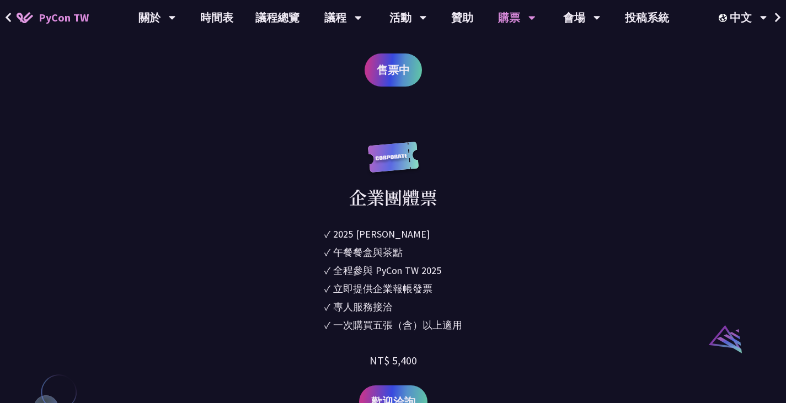
scroll to position [953, 0]
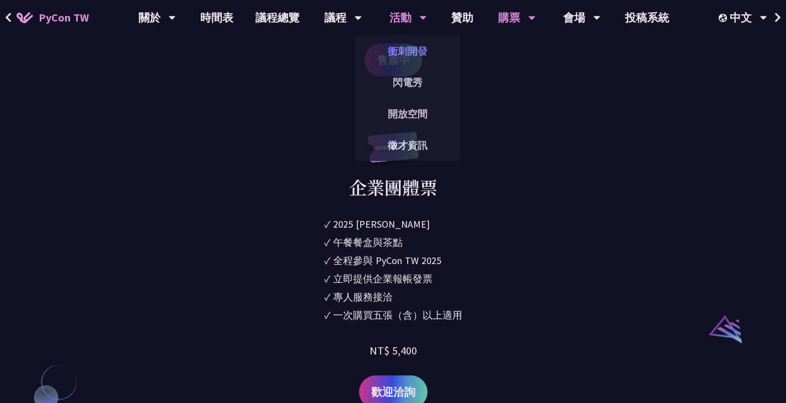
click at [408, 46] on link "衝刺開發" at bounding box center [408, 51] width 106 height 26
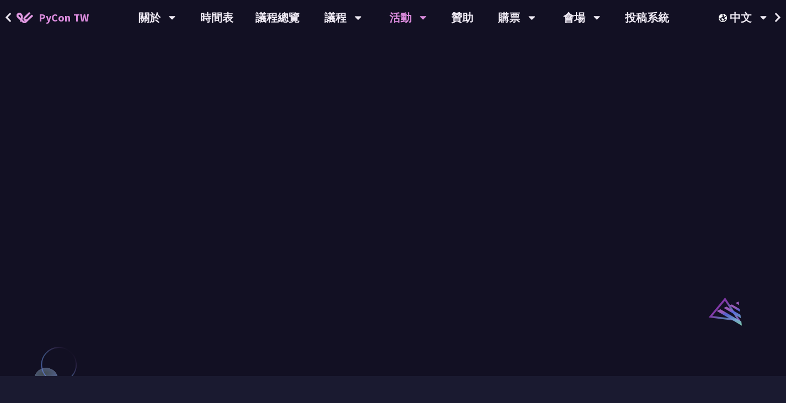
scroll to position [660, 0]
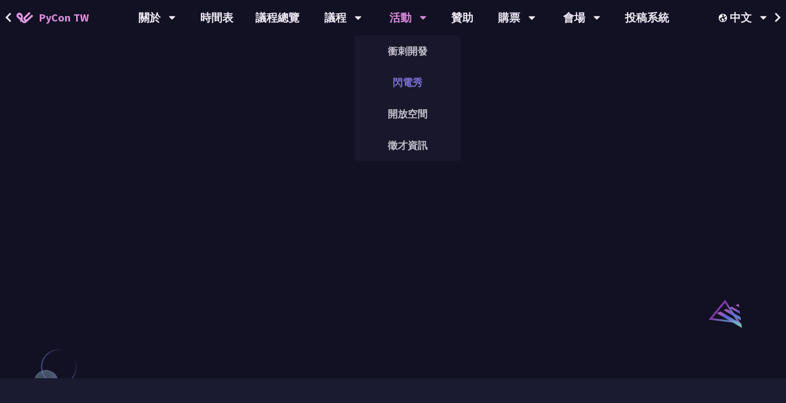
click at [405, 83] on link "閃電秀" at bounding box center [408, 82] width 106 height 26
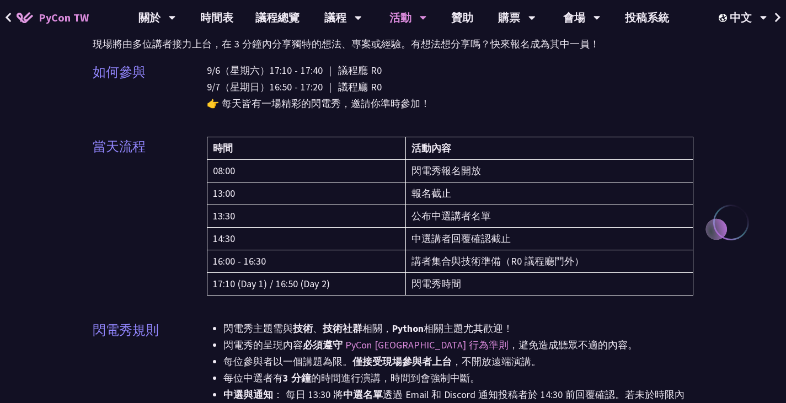
scroll to position [51, 0]
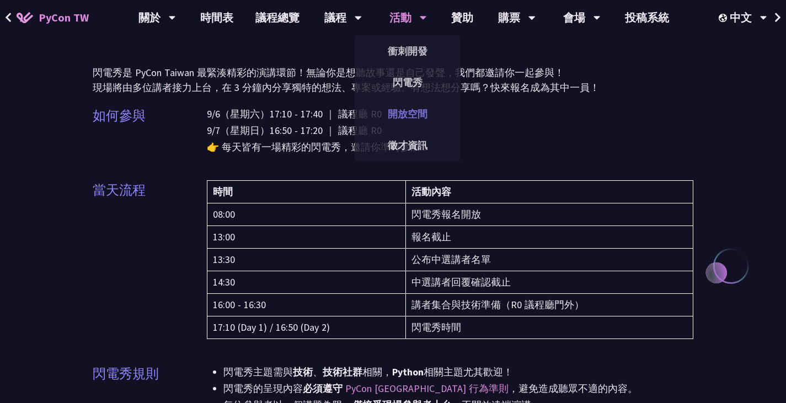
click at [410, 110] on link "開放空間" at bounding box center [408, 114] width 106 height 26
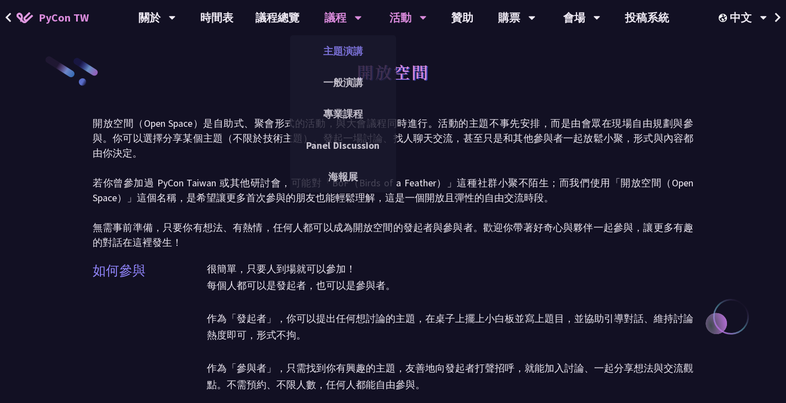
click at [339, 45] on link "主題演講" at bounding box center [343, 51] width 106 height 26
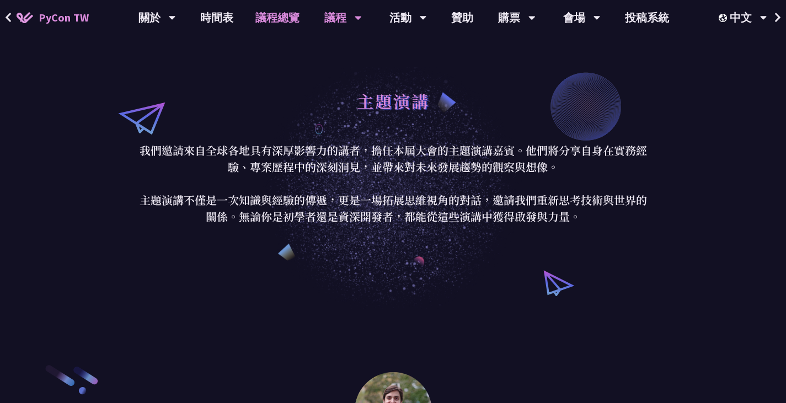
click at [281, 13] on link "議程總覽" at bounding box center [277, 17] width 66 height 35
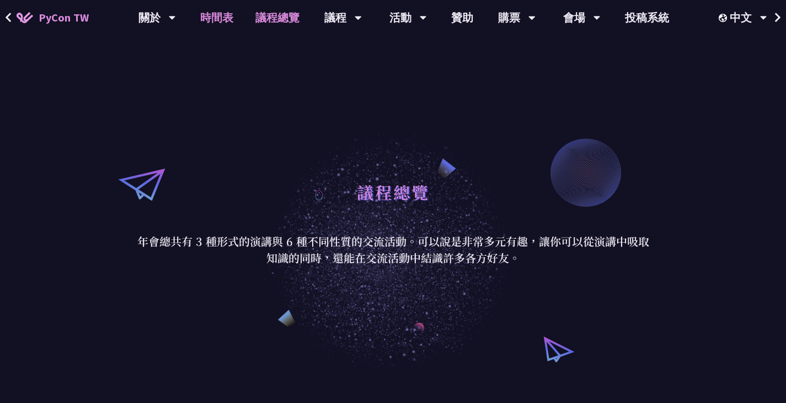
click at [218, 23] on link "時間表" at bounding box center [216, 17] width 55 height 35
